Goal: Task Accomplishment & Management: Use online tool/utility

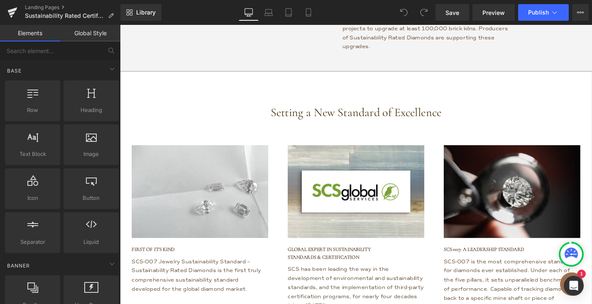
scroll to position [2143, 0]
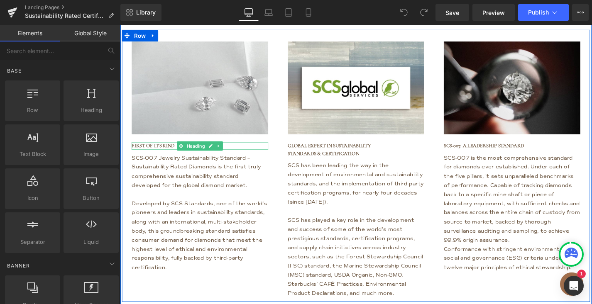
click at [147, 150] on h6 "first of it's kind" at bounding box center [204, 154] width 145 height 8
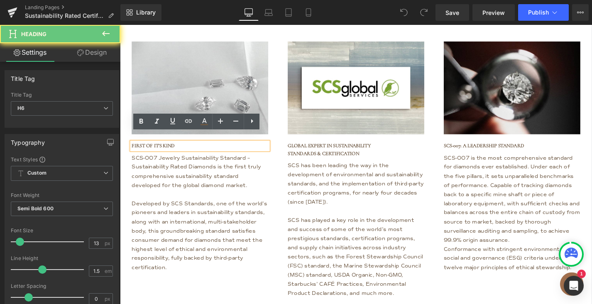
click at [147, 150] on h6 "first of it's kind" at bounding box center [204, 154] width 145 height 8
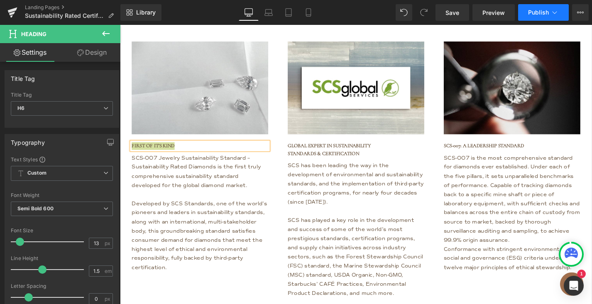
click at [549, 12] on button "Publish" at bounding box center [543, 12] width 51 height 17
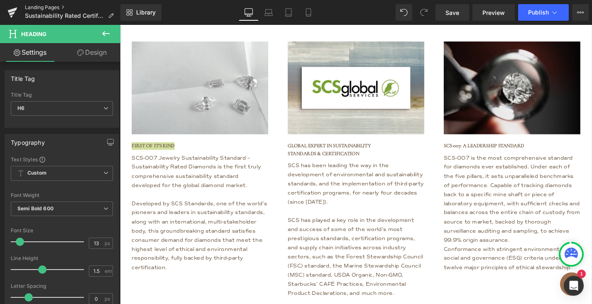
click at [46, 7] on link "Landing Pages" at bounding box center [73, 7] width 96 height 7
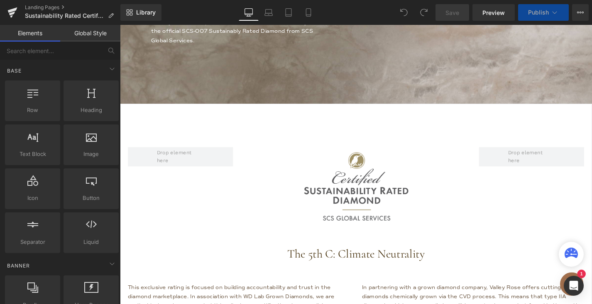
scroll to position [373, 0]
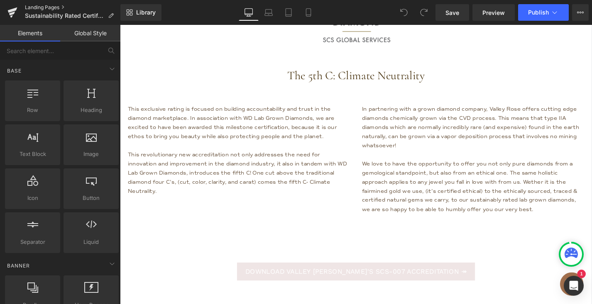
click at [39, 9] on link "Landing Pages" at bounding box center [73, 7] width 96 height 7
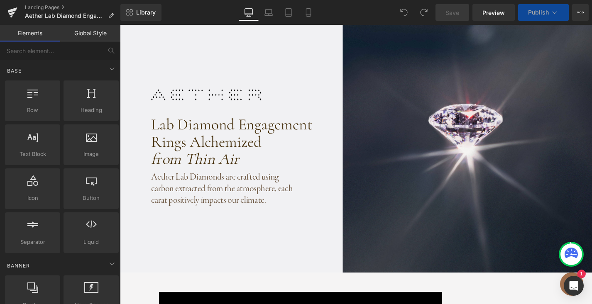
scroll to position [154, 0]
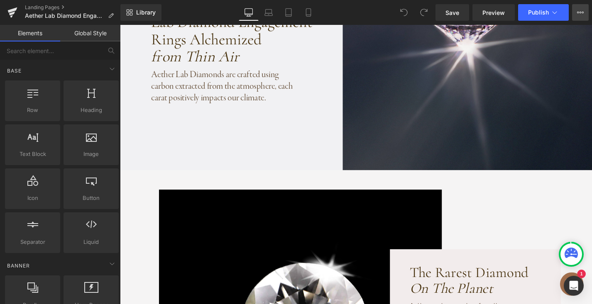
click at [577, 12] on icon at bounding box center [578, 13] width 2 height 2
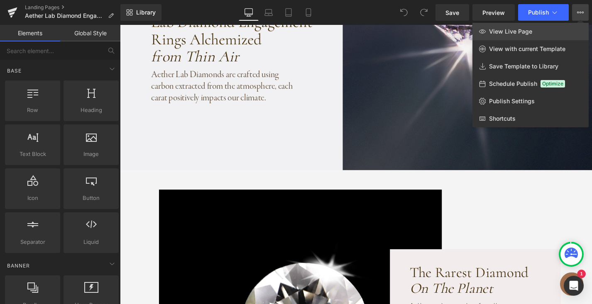
click at [510, 30] on span "View Live Page" at bounding box center [510, 31] width 43 height 7
